Goal: Task Accomplishment & Management: Manage account settings

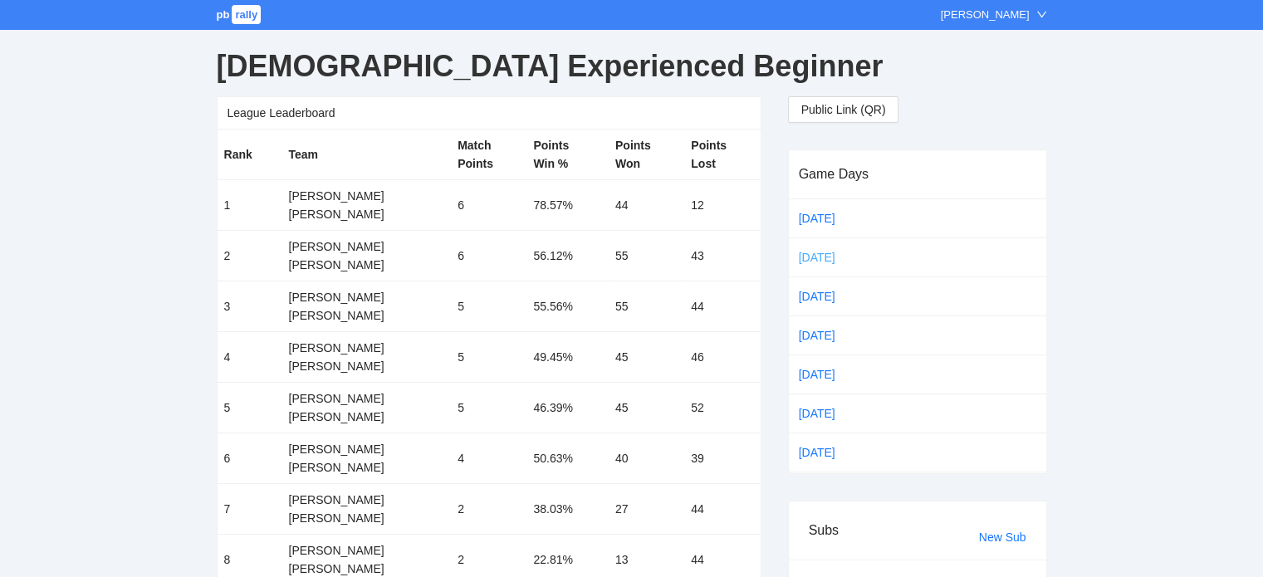
click at [812, 252] on link "[DATE]" at bounding box center [831, 257] width 70 height 25
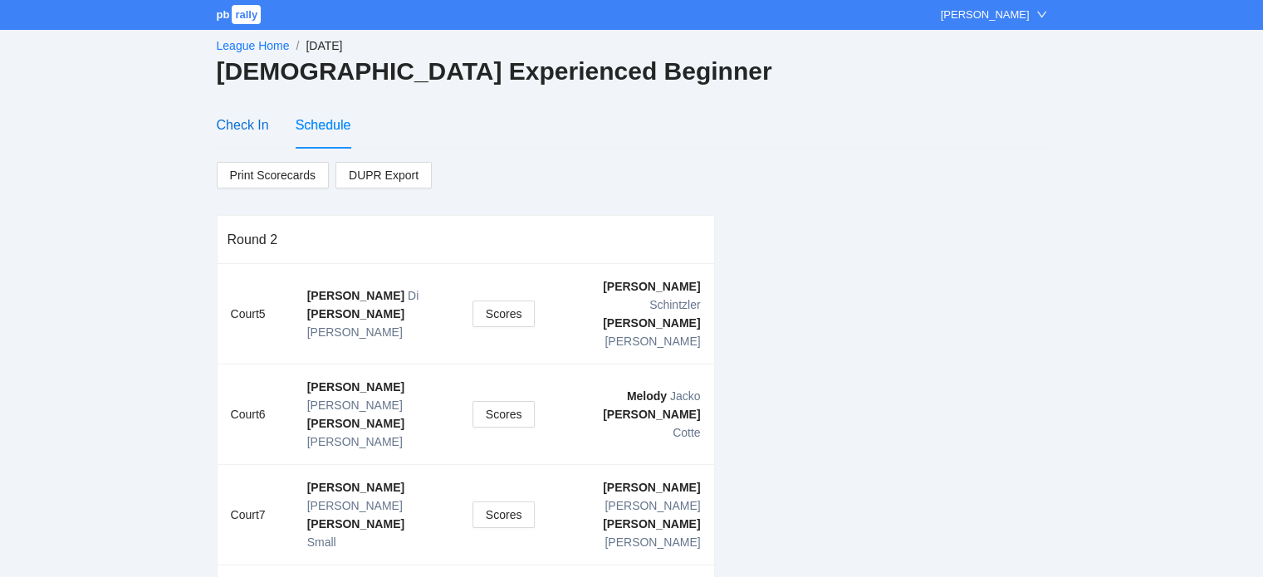
click at [231, 122] on div "Check In" at bounding box center [243, 125] width 52 height 21
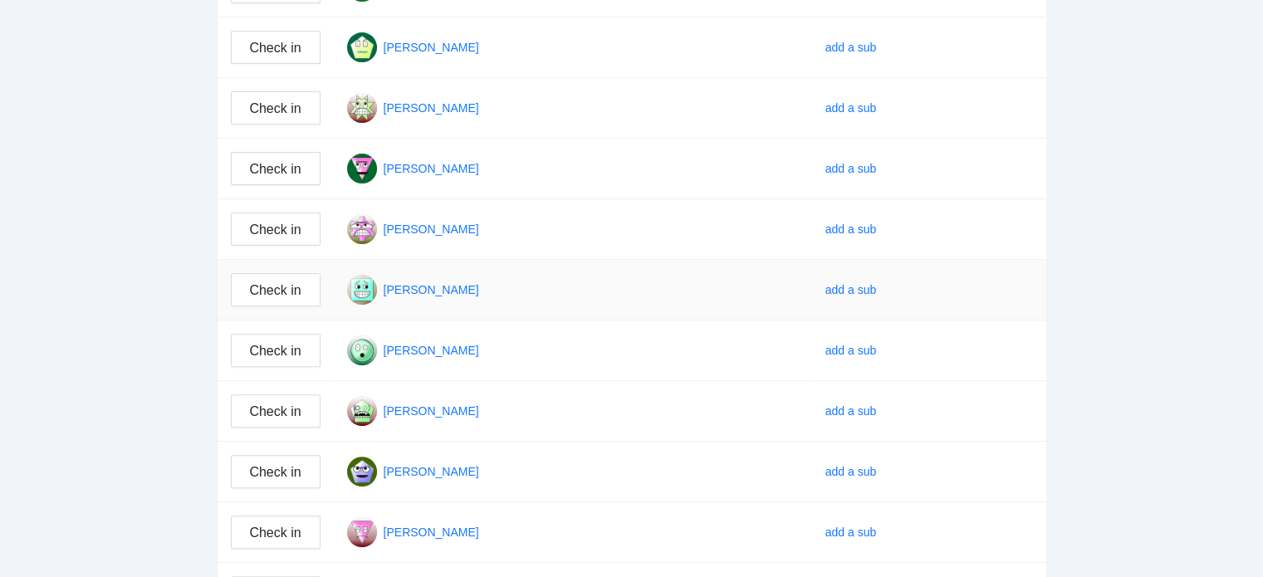
scroll to position [581, 0]
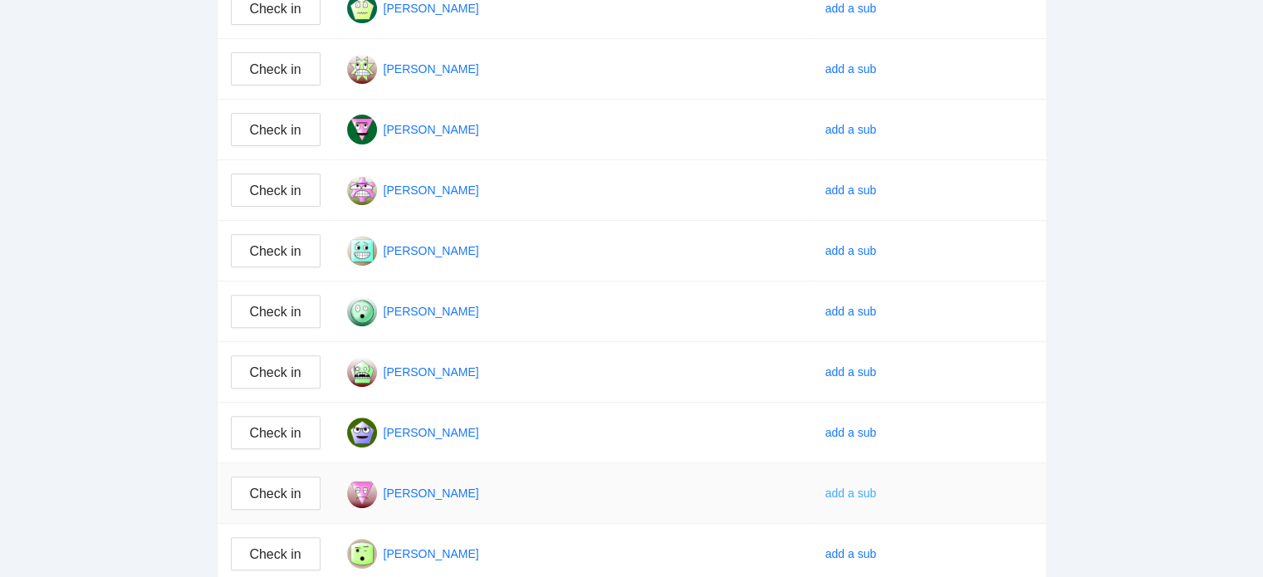
click at [865, 487] on div "add a sub" at bounding box center [850, 493] width 51 height 18
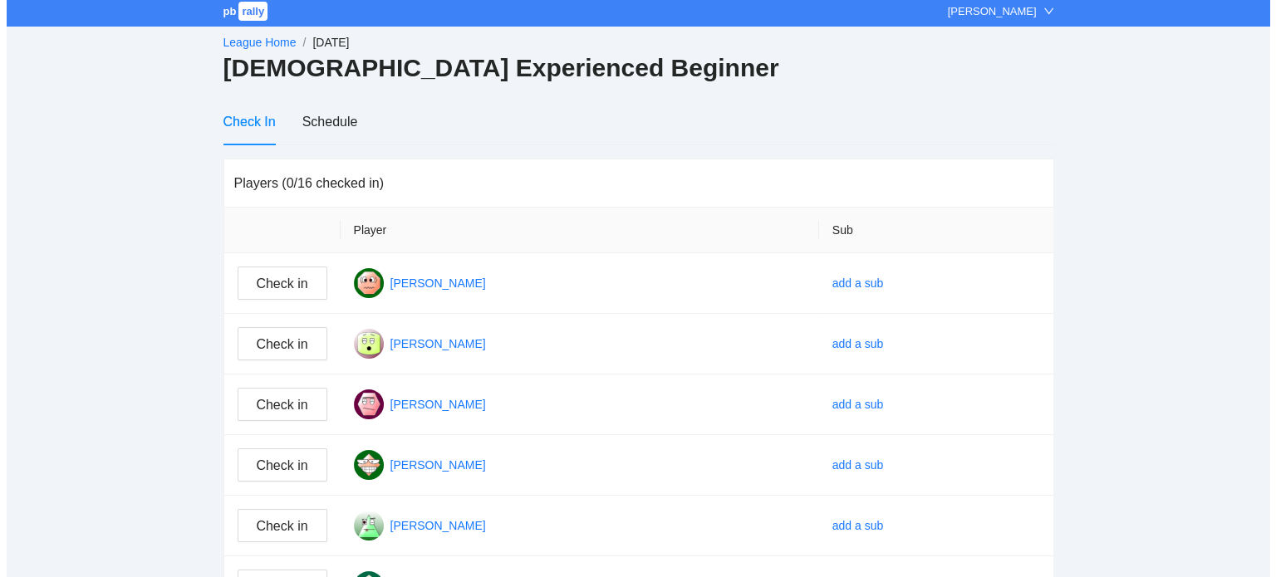
scroll to position [0, 0]
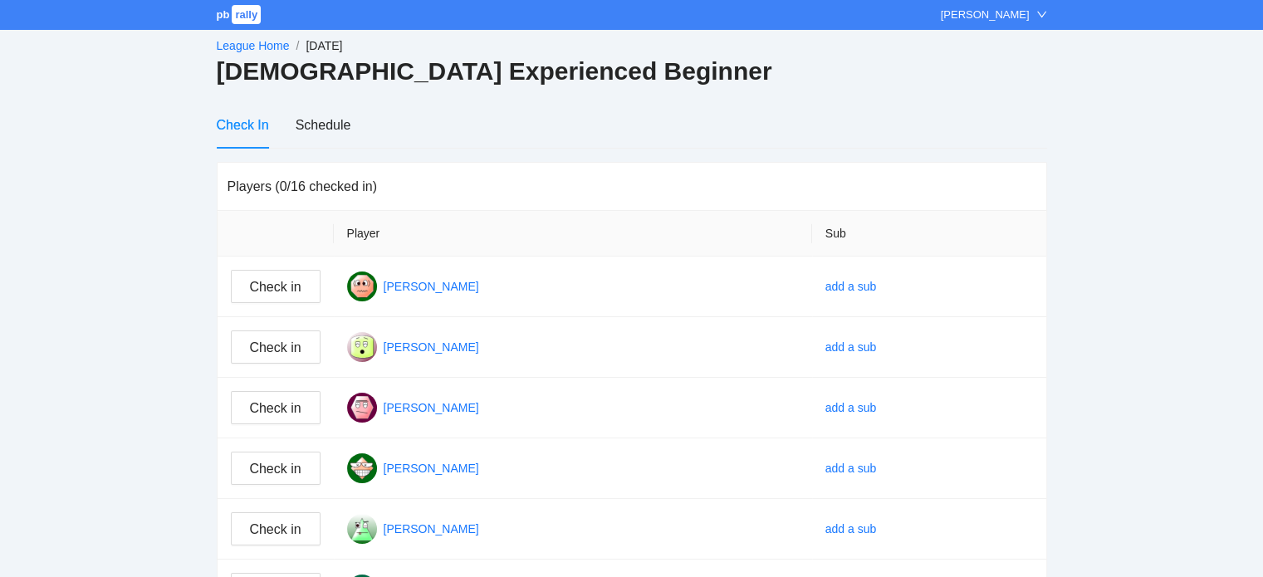
click at [254, 40] on link "League Home" at bounding box center [253, 45] width 73 height 13
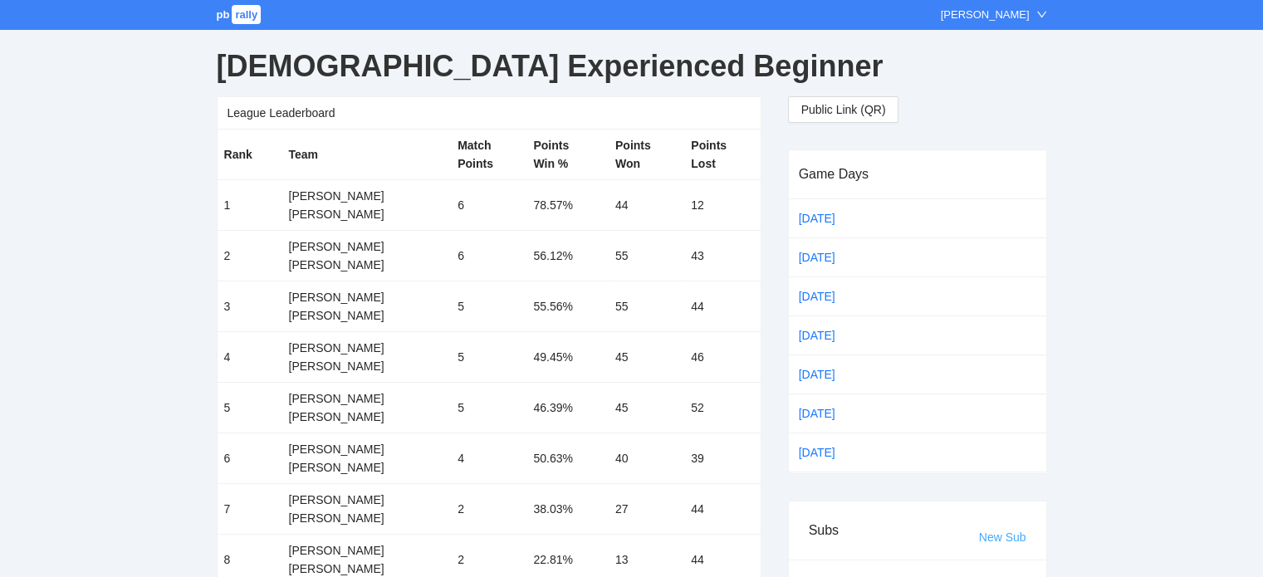
click at [1000, 534] on link "New Sub" at bounding box center [1002, 537] width 47 height 13
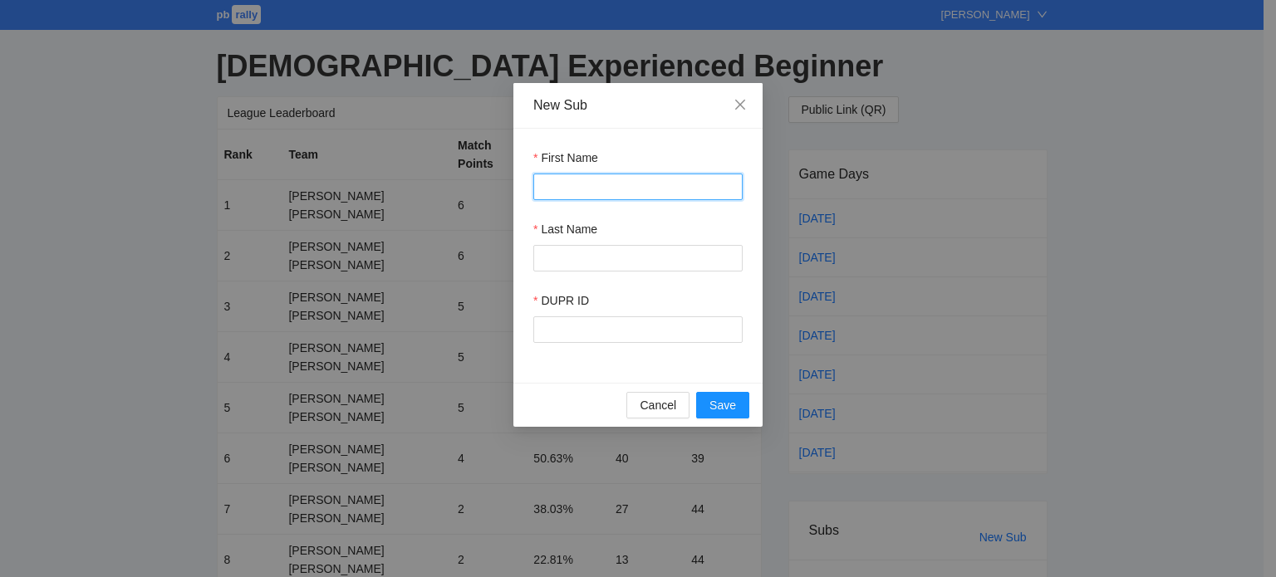
click at [554, 190] on input "First Name" at bounding box center [637, 187] width 209 height 27
type input "****"
click at [561, 263] on input "Last Name" at bounding box center [637, 258] width 209 height 27
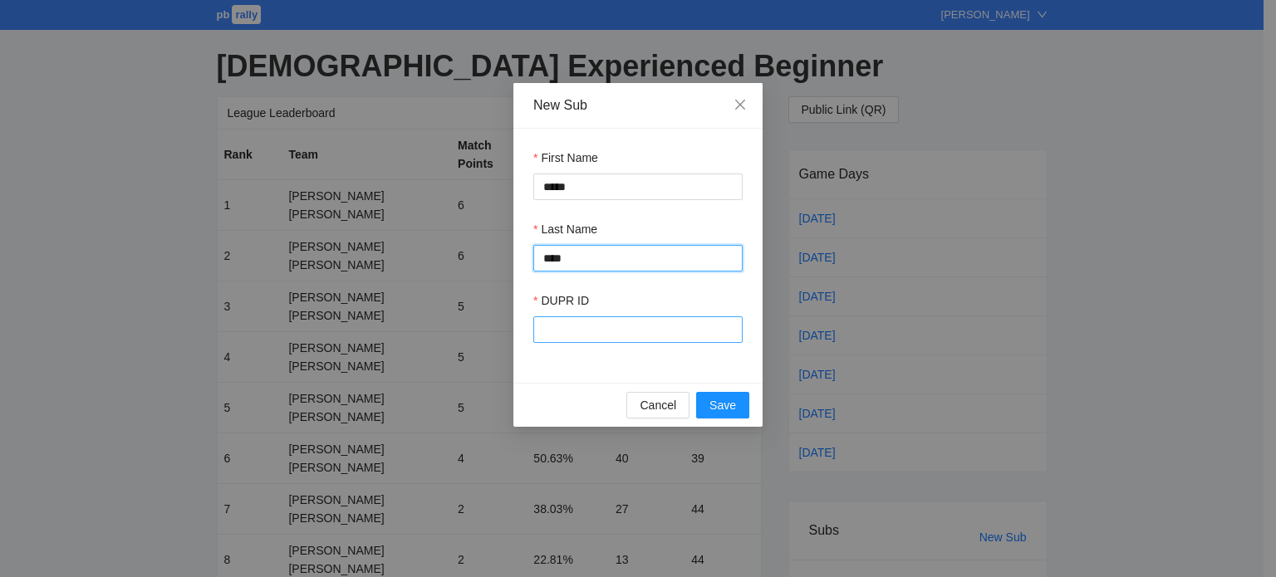
type input "****"
click at [552, 331] on input "DUPR ID" at bounding box center [637, 329] width 209 height 27
type input "******"
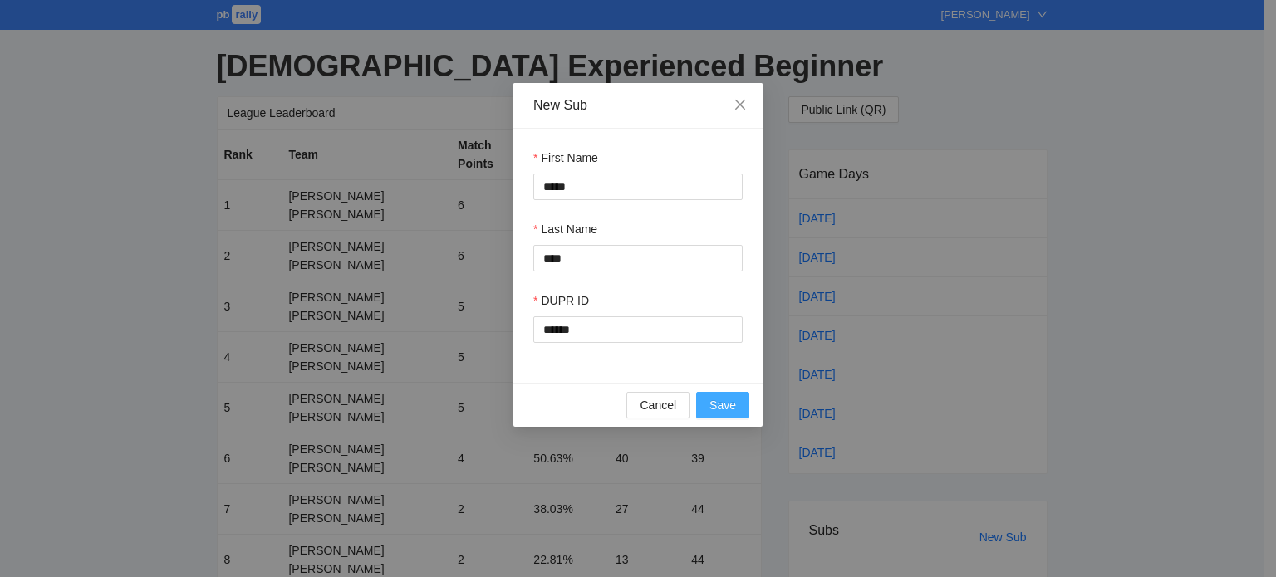
click at [726, 406] on span "Save" at bounding box center [722, 405] width 27 height 18
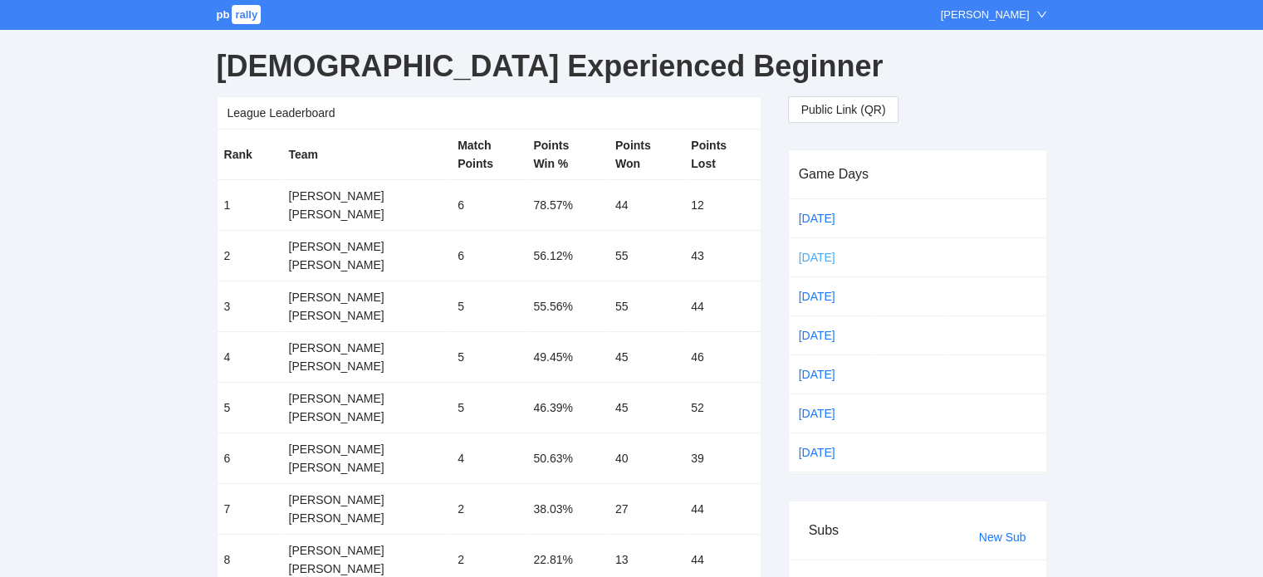
click at [811, 254] on link "Sep 22" at bounding box center [831, 257] width 70 height 25
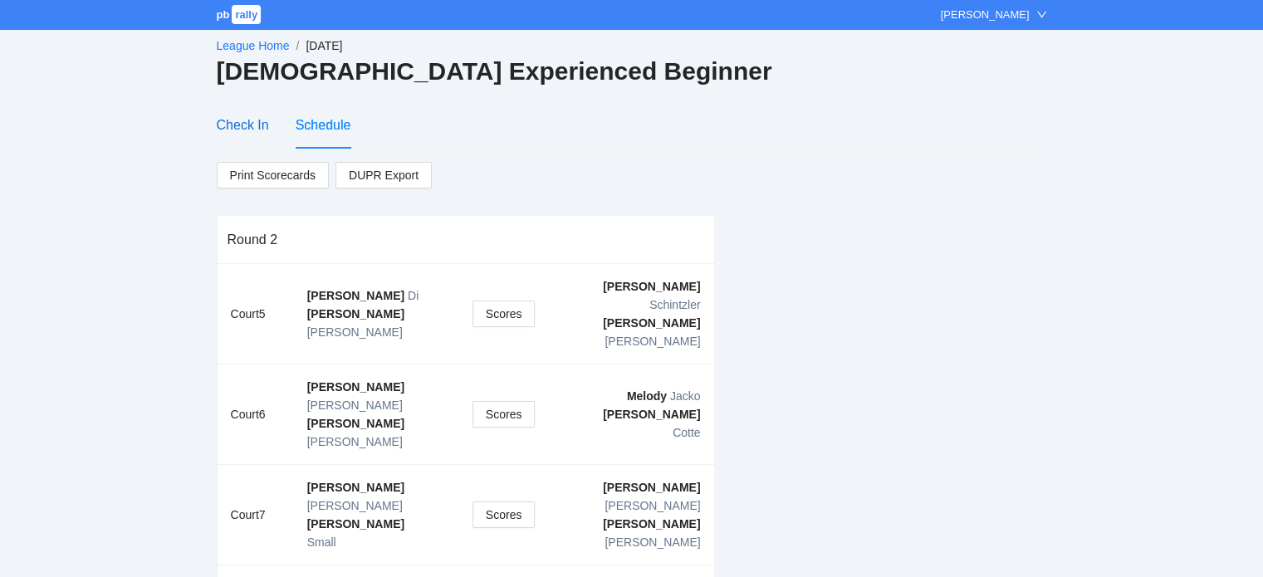
click at [233, 124] on div "Check In" at bounding box center [243, 125] width 52 height 21
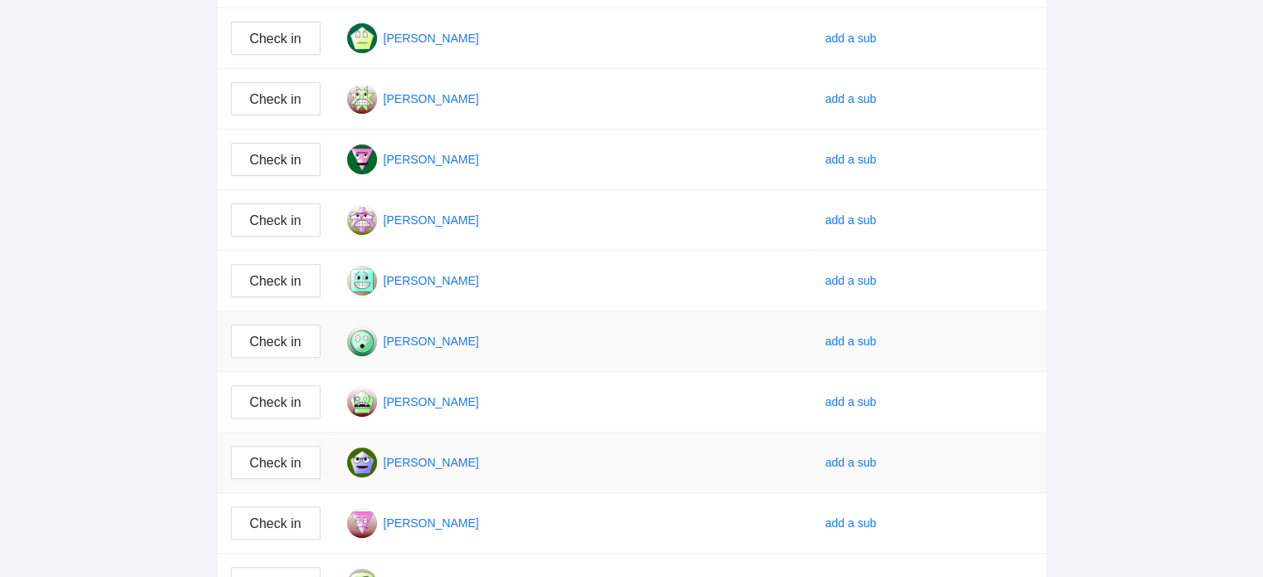
scroll to position [581, 0]
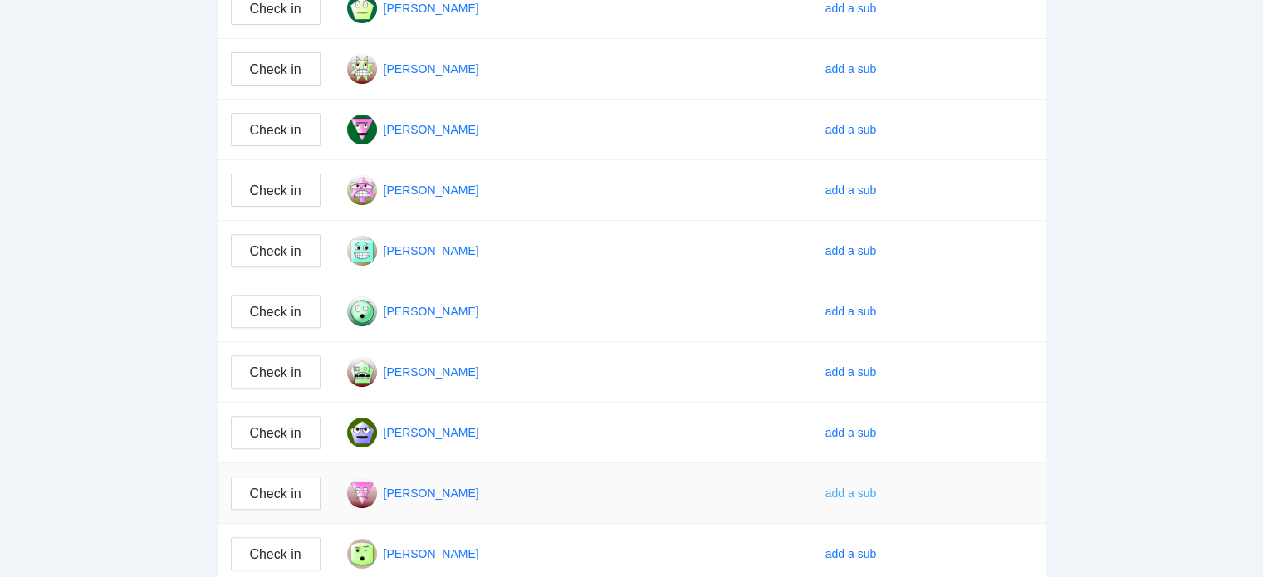
click at [856, 487] on div "add a sub" at bounding box center [850, 493] width 51 height 18
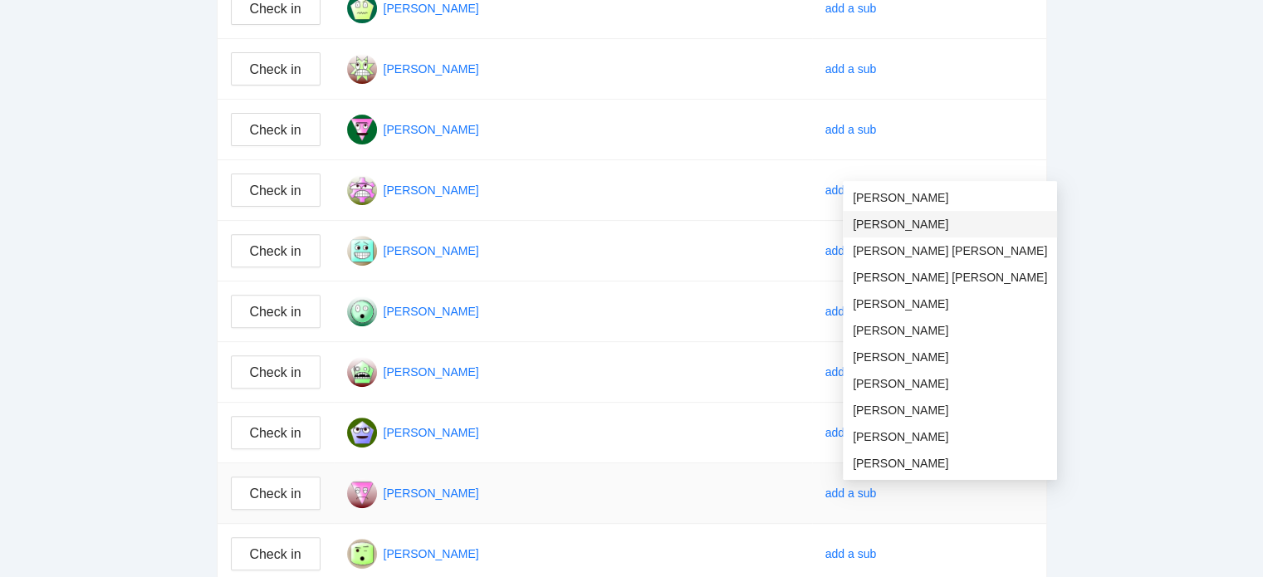
click at [870, 223] on span "[PERSON_NAME]" at bounding box center [950, 224] width 194 height 18
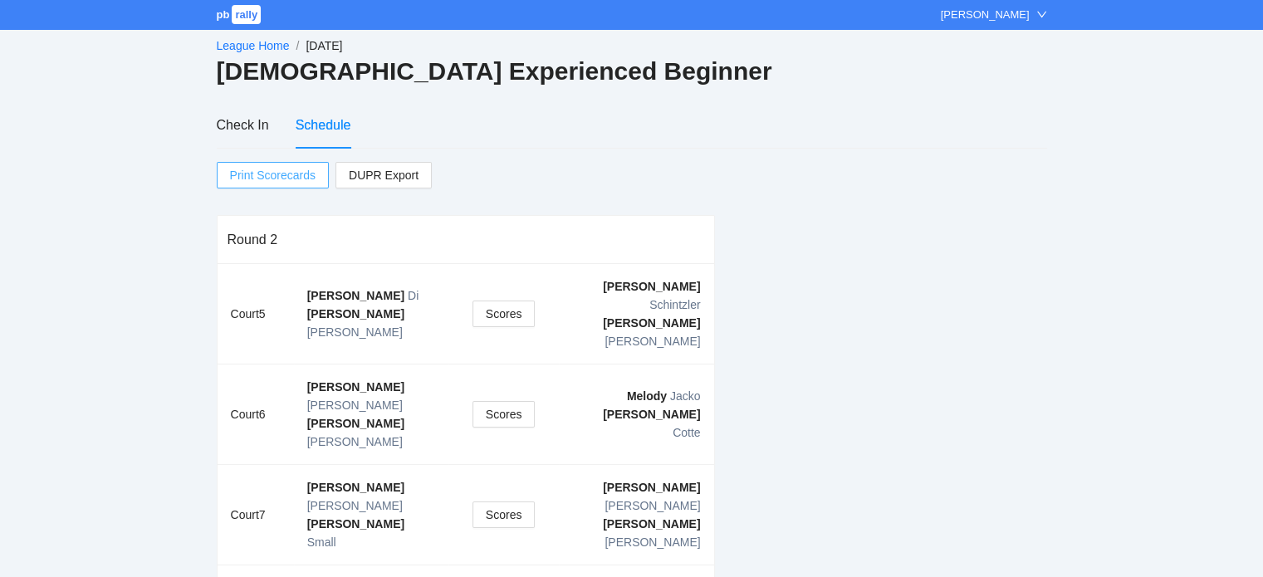
click at [272, 175] on span "Print Scorecards" at bounding box center [273, 175] width 86 height 25
click at [249, 48] on link "League Home" at bounding box center [253, 45] width 73 height 13
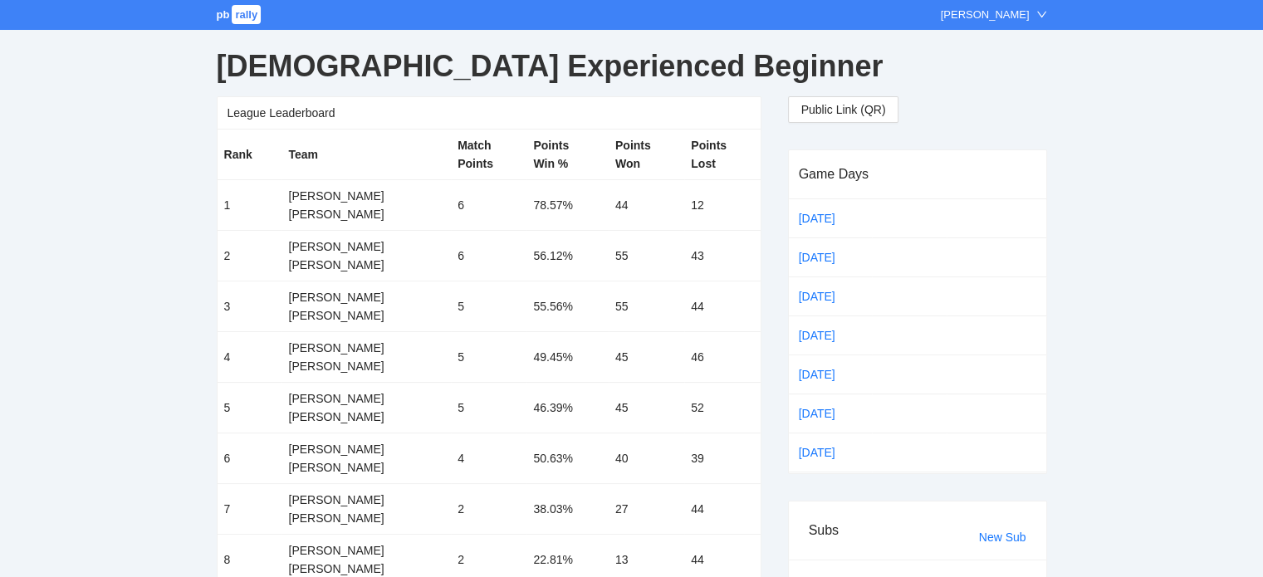
click at [228, 9] on span "pb" at bounding box center [223, 14] width 13 height 12
